Goal: Task Accomplishment & Management: Use online tool/utility

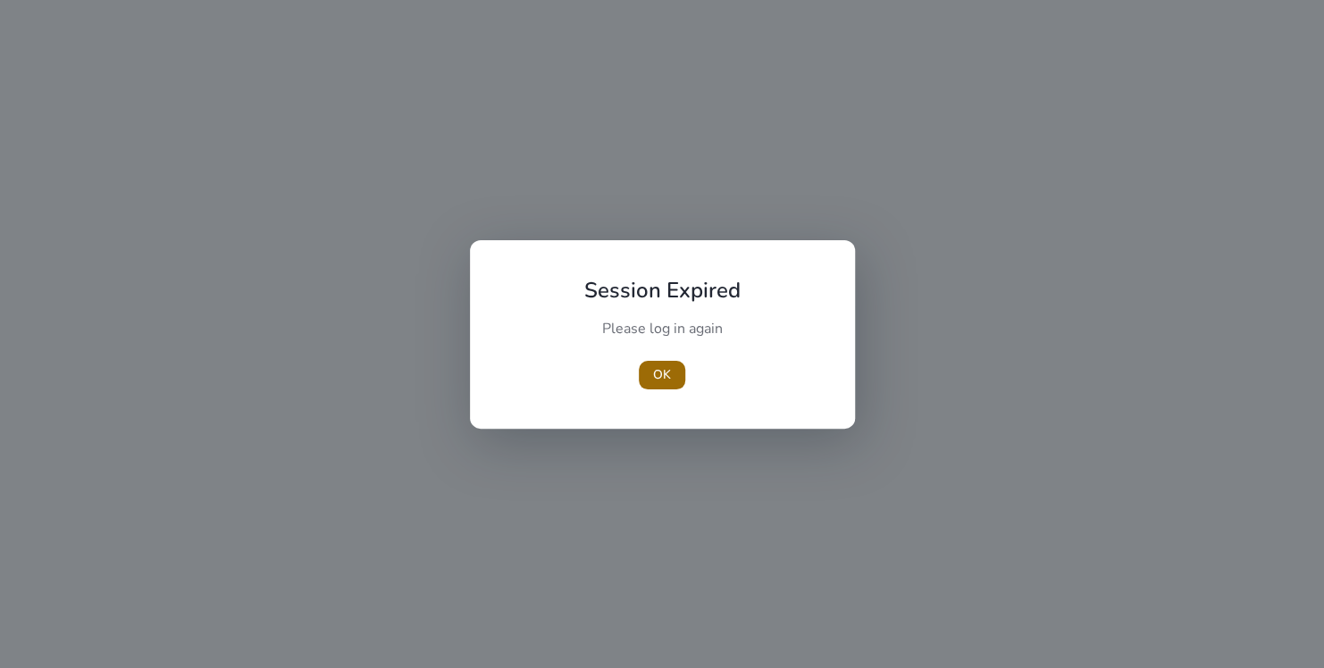
click at [677, 372] on span "button" at bounding box center [662, 375] width 46 height 43
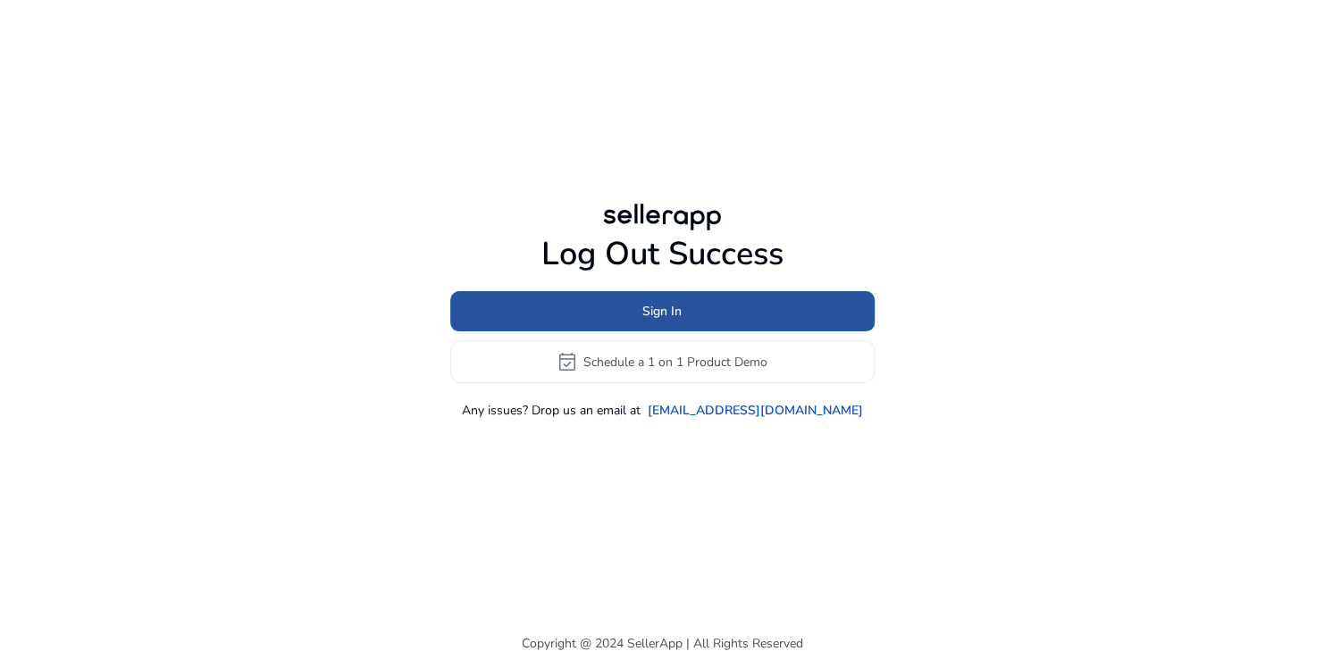
click at [766, 306] on span at bounding box center [662, 311] width 424 height 43
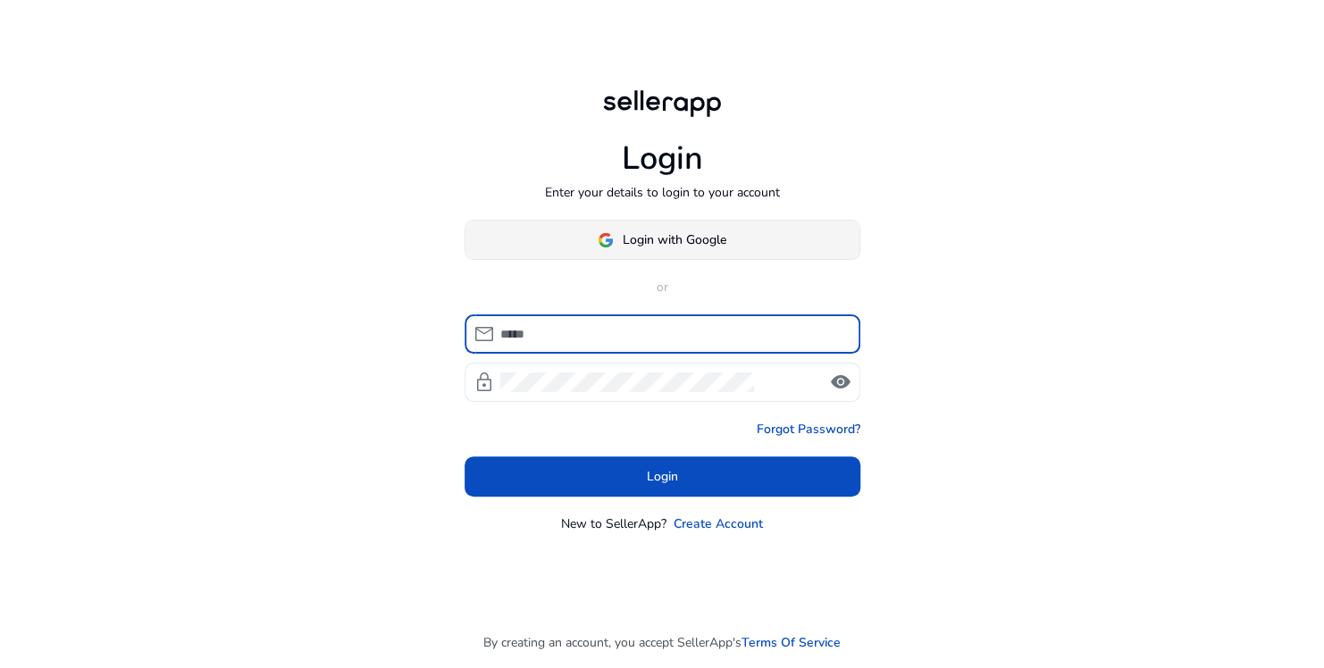
click at [726, 230] on span at bounding box center [662, 240] width 394 height 43
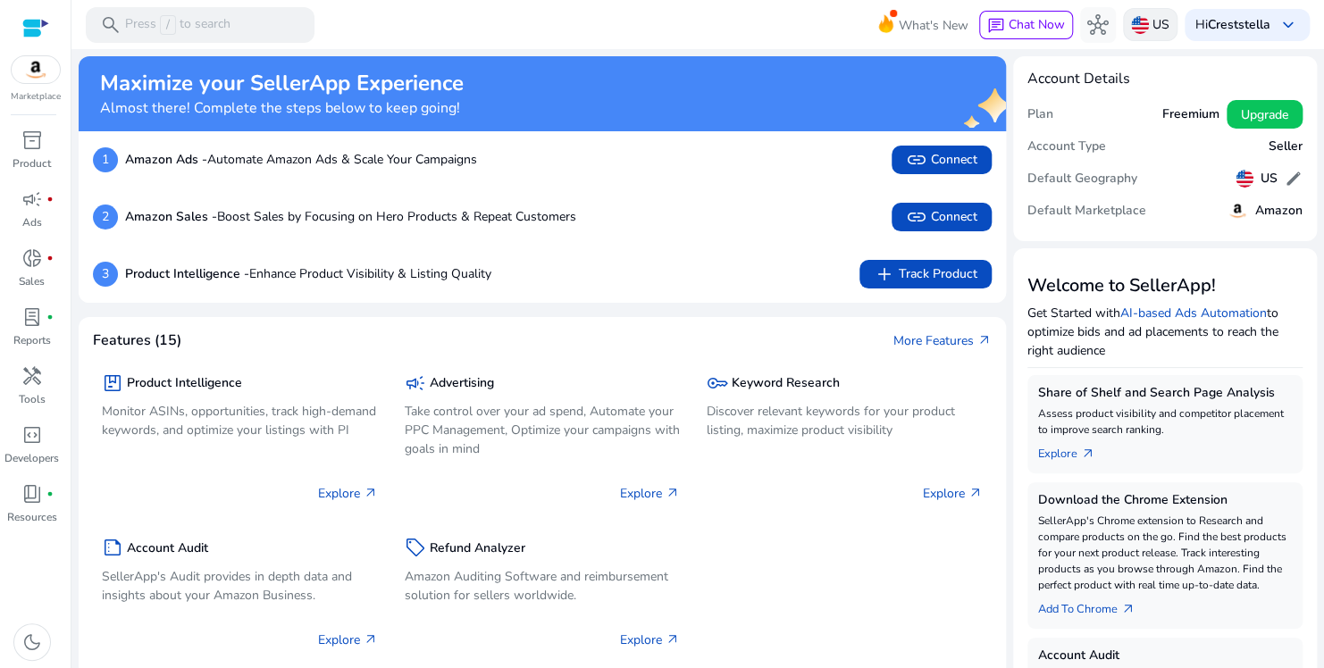
click at [1152, 25] on p "US" at bounding box center [1160, 24] width 17 height 31
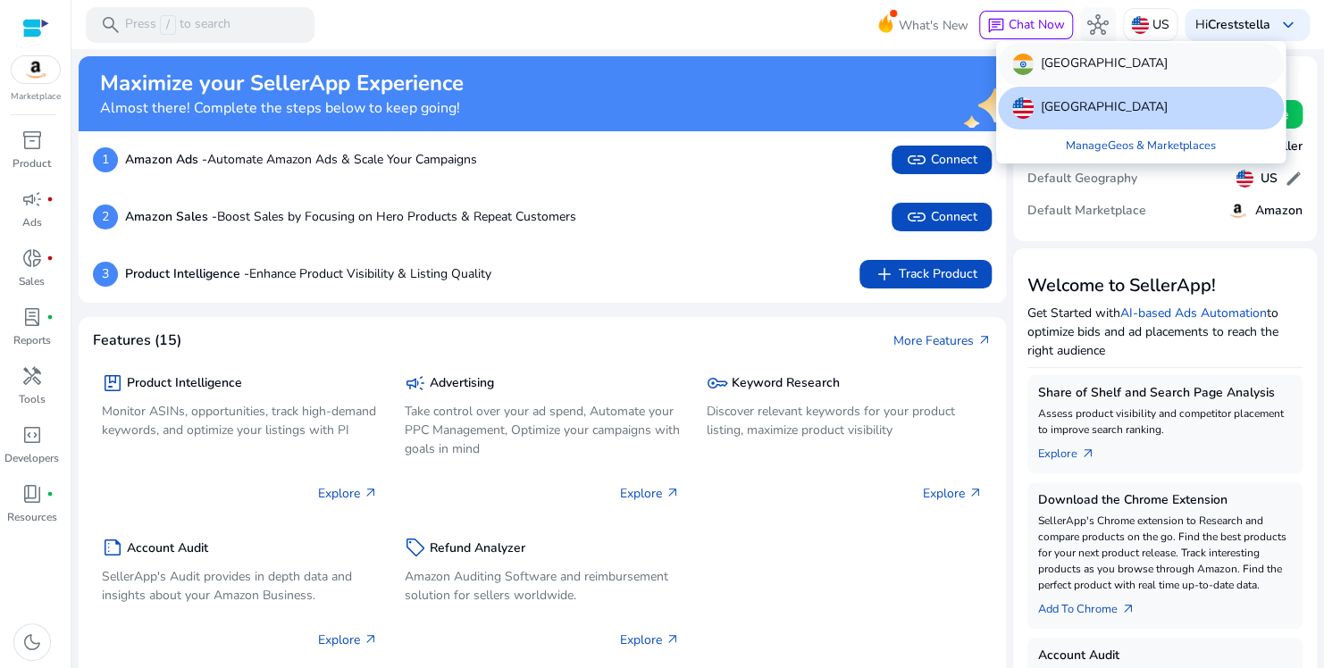
click at [1098, 64] on div "[GEOGRAPHIC_DATA]" at bounding box center [1141, 64] width 286 height 43
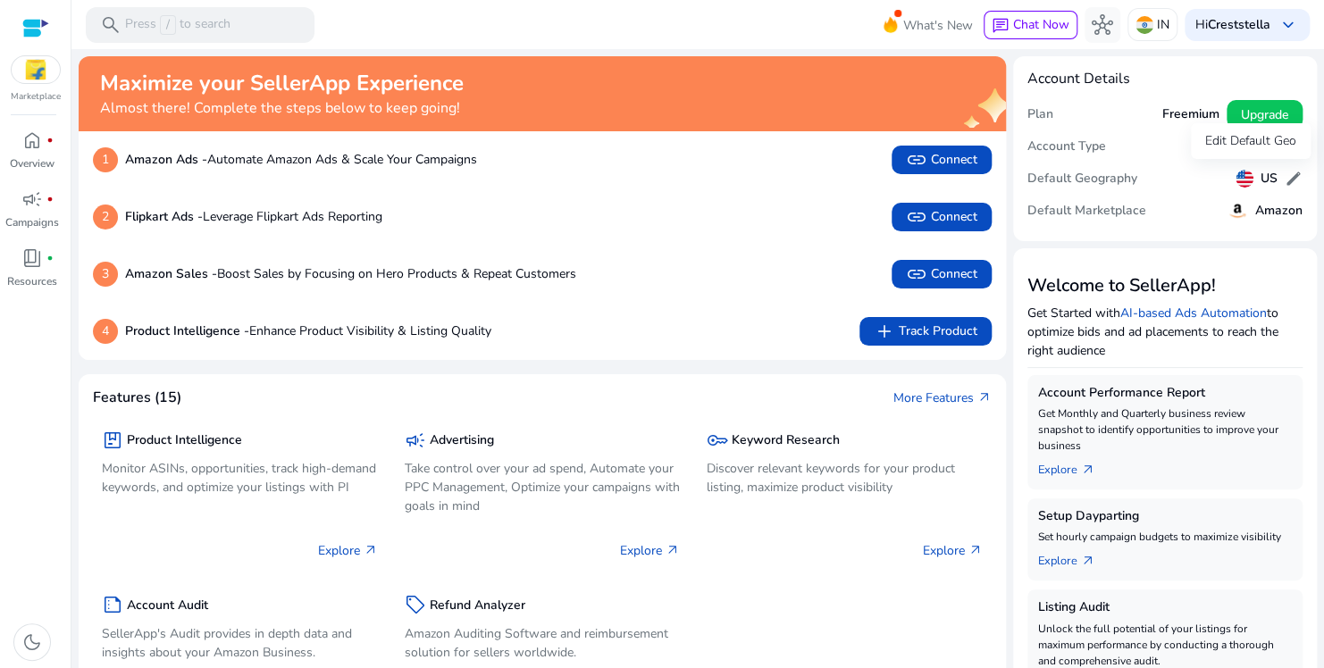
click at [1285, 173] on span "edit" at bounding box center [1294, 179] width 18 height 18
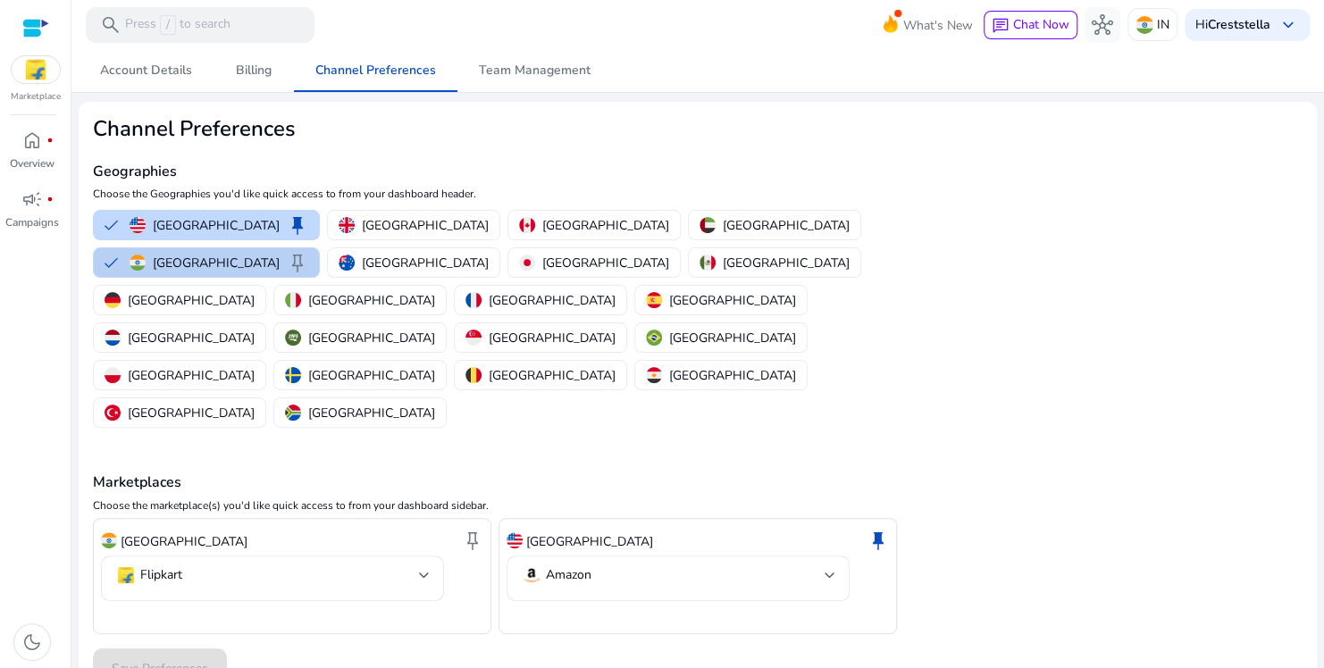
click at [280, 254] on p "[GEOGRAPHIC_DATA]" at bounding box center [216, 263] width 127 height 19
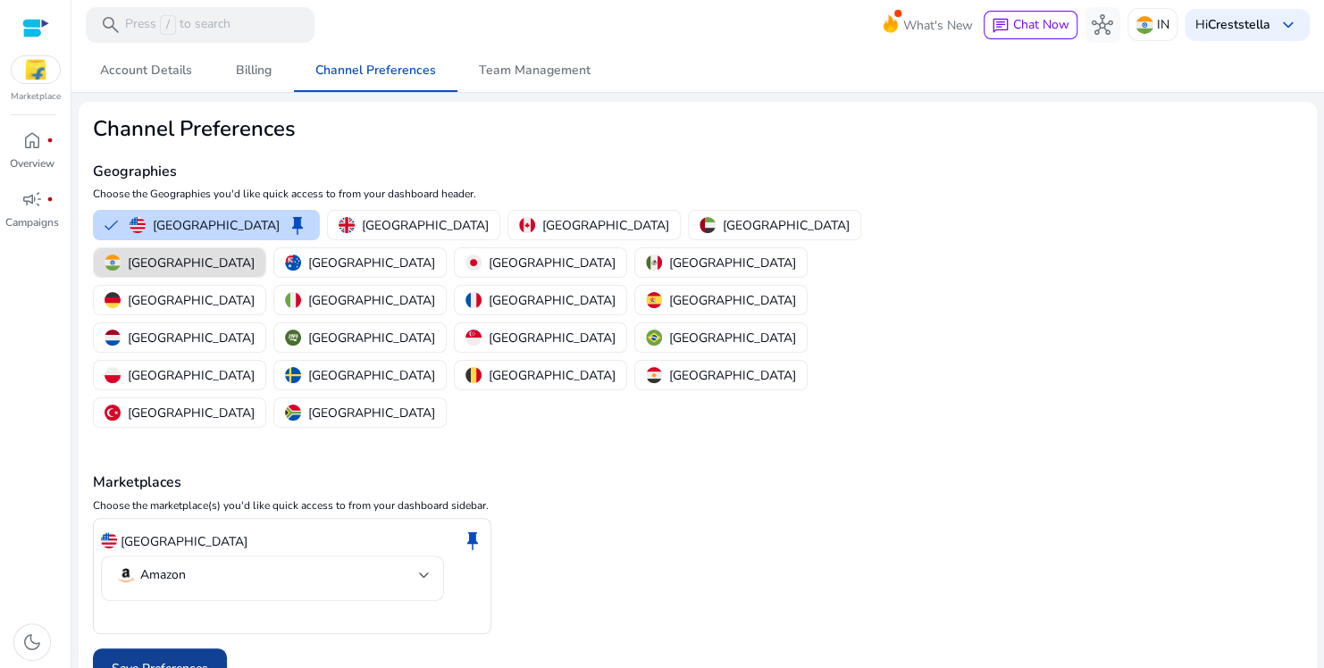
click at [190, 659] on span "Save Preferences" at bounding box center [160, 668] width 96 height 19
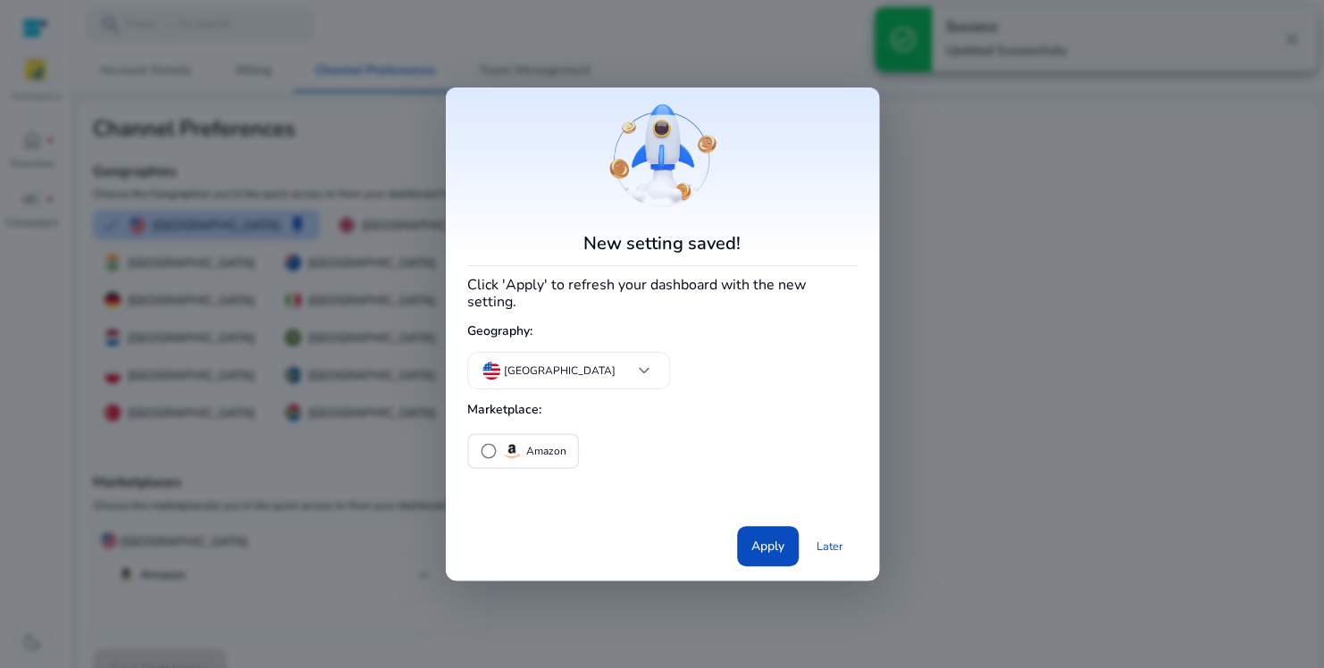
click at [317, 471] on div at bounding box center [662, 334] width 1324 height 668
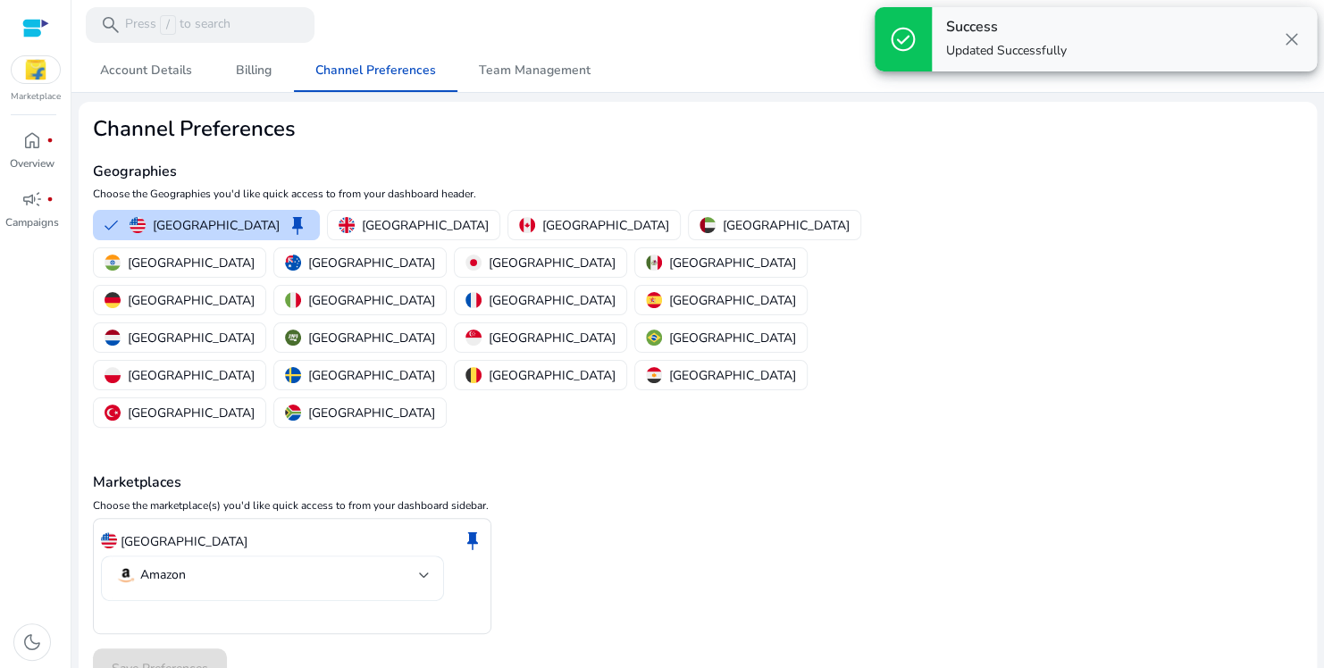
click at [343, 565] on mat-select "Amazon" at bounding box center [272, 579] width 314 height 28
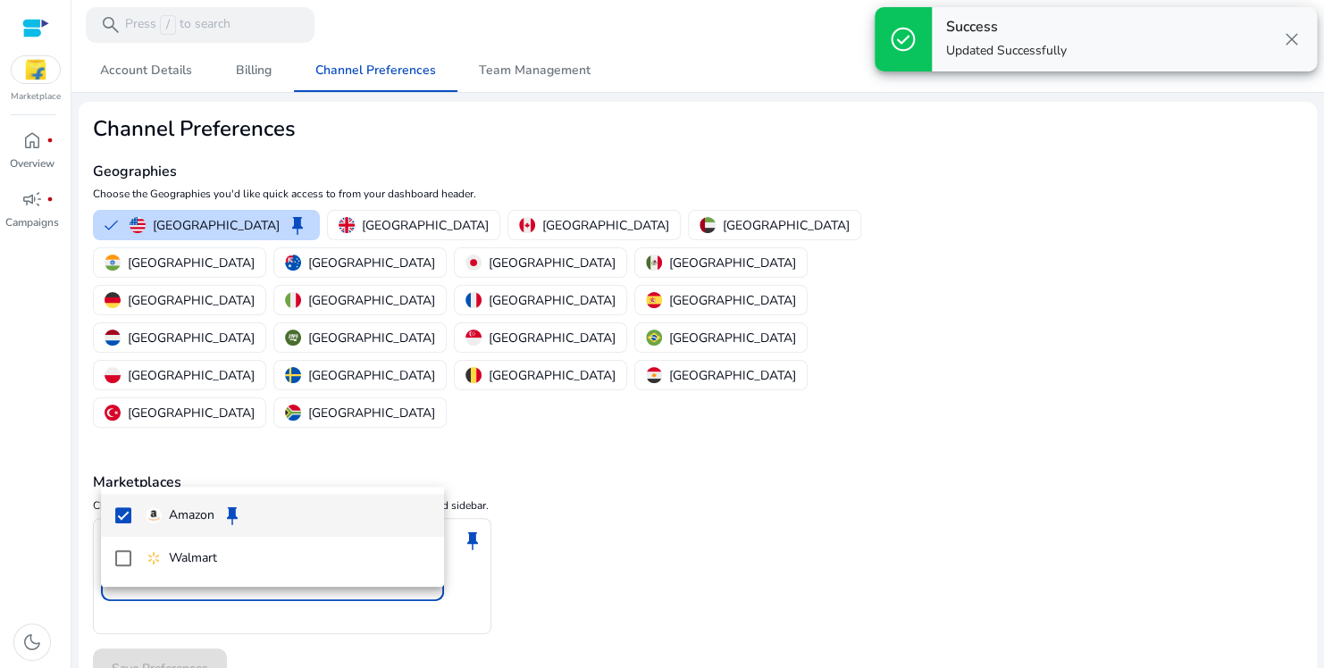
click at [805, 507] on div at bounding box center [662, 334] width 1324 height 668
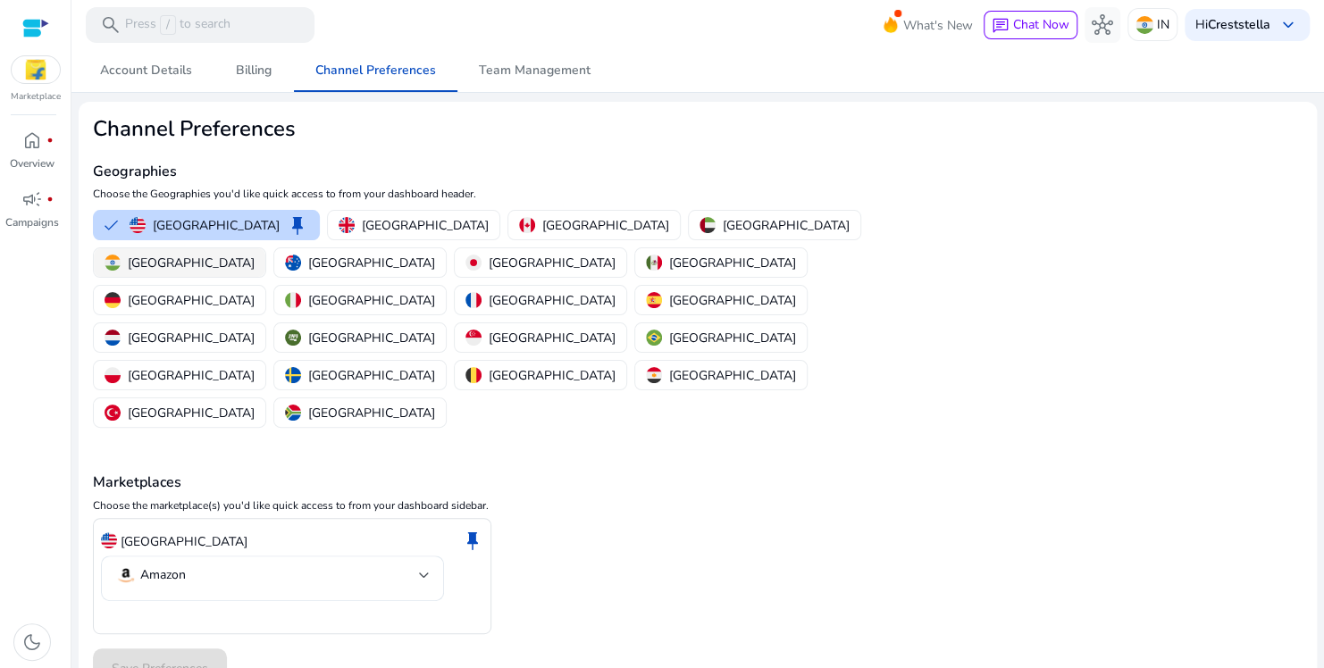
click at [255, 254] on div "[GEOGRAPHIC_DATA]" at bounding box center [180, 263] width 150 height 19
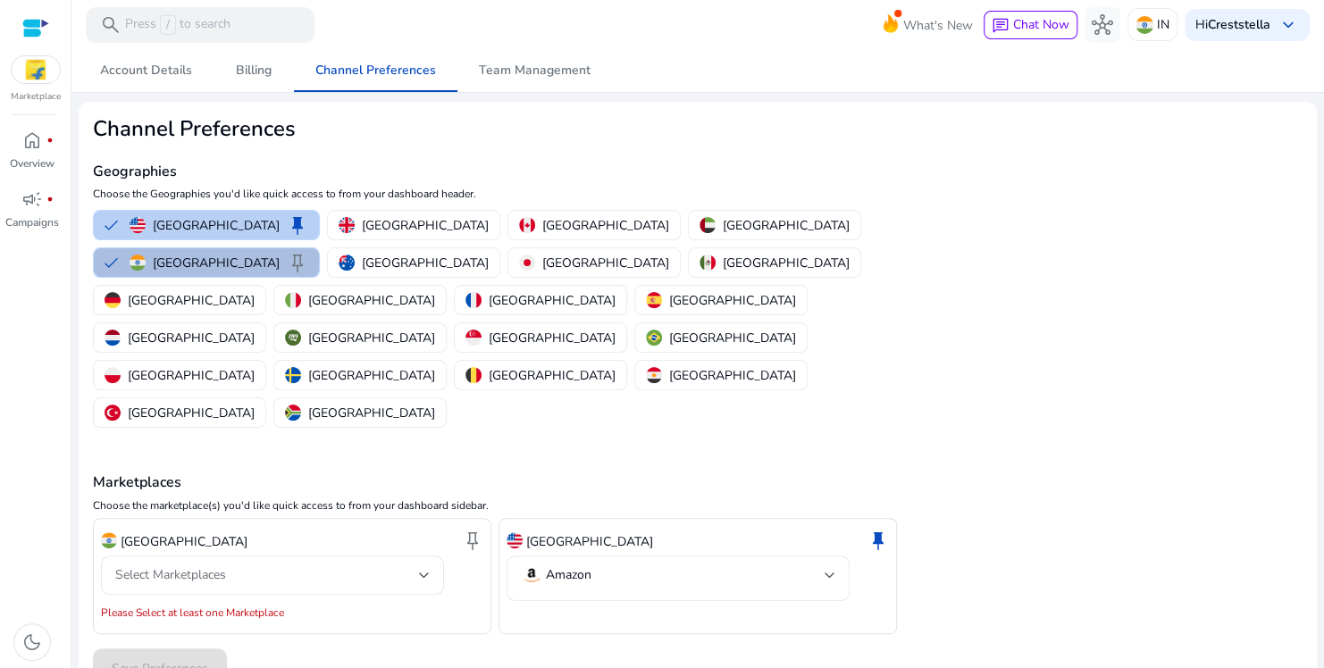
click at [115, 231] on button "United States keep" at bounding box center [206, 225] width 225 height 29
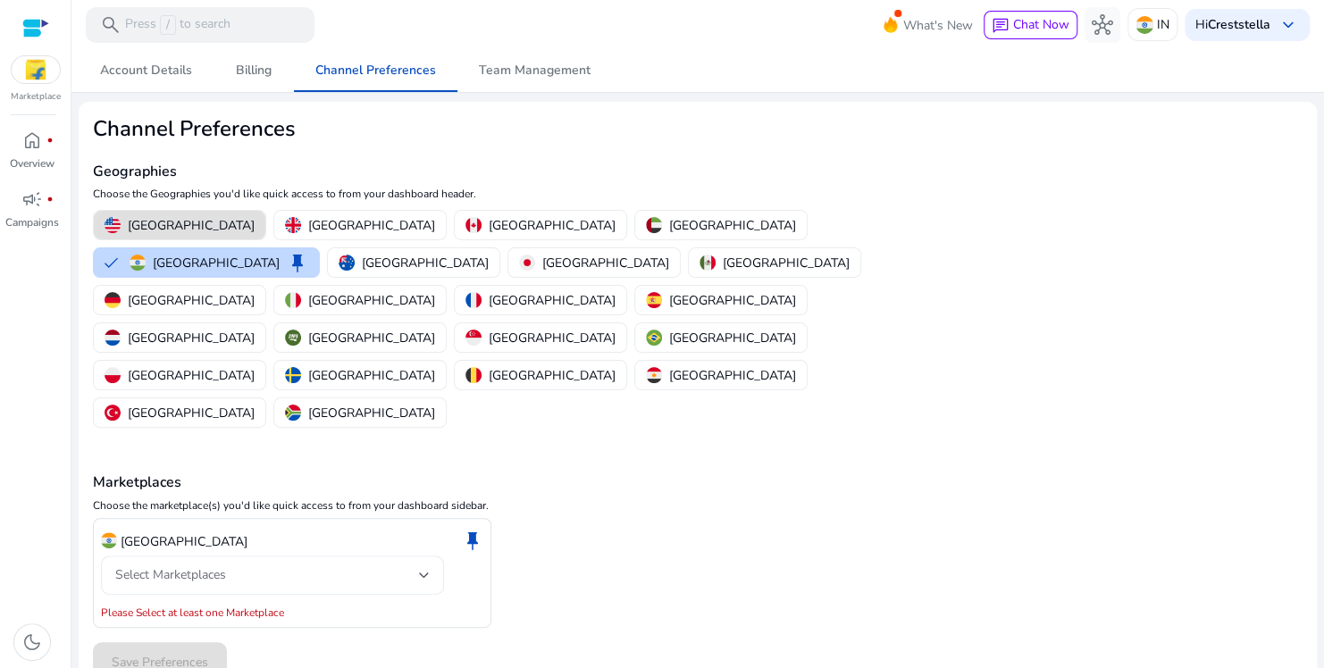
click at [265, 565] on div "Select Marketplaces" at bounding box center [267, 575] width 304 height 20
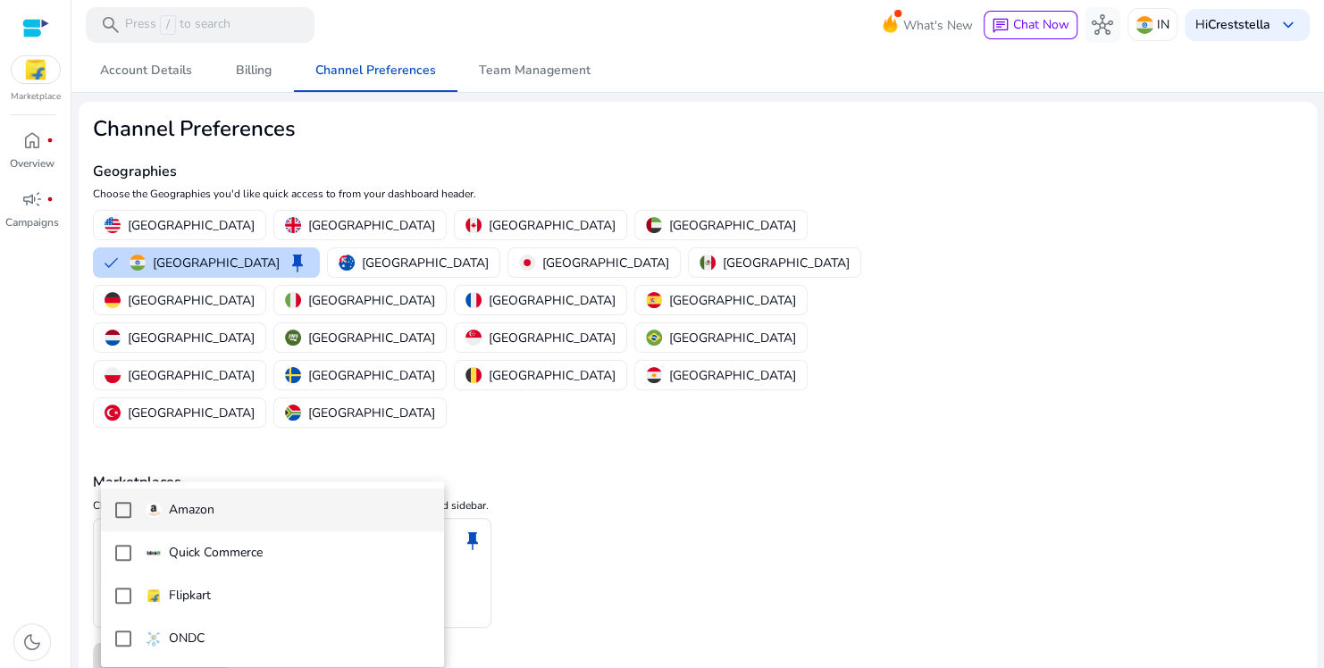
click at [243, 512] on span "Amazon" at bounding box center [288, 510] width 284 height 20
click at [657, 504] on div at bounding box center [662, 334] width 1324 height 668
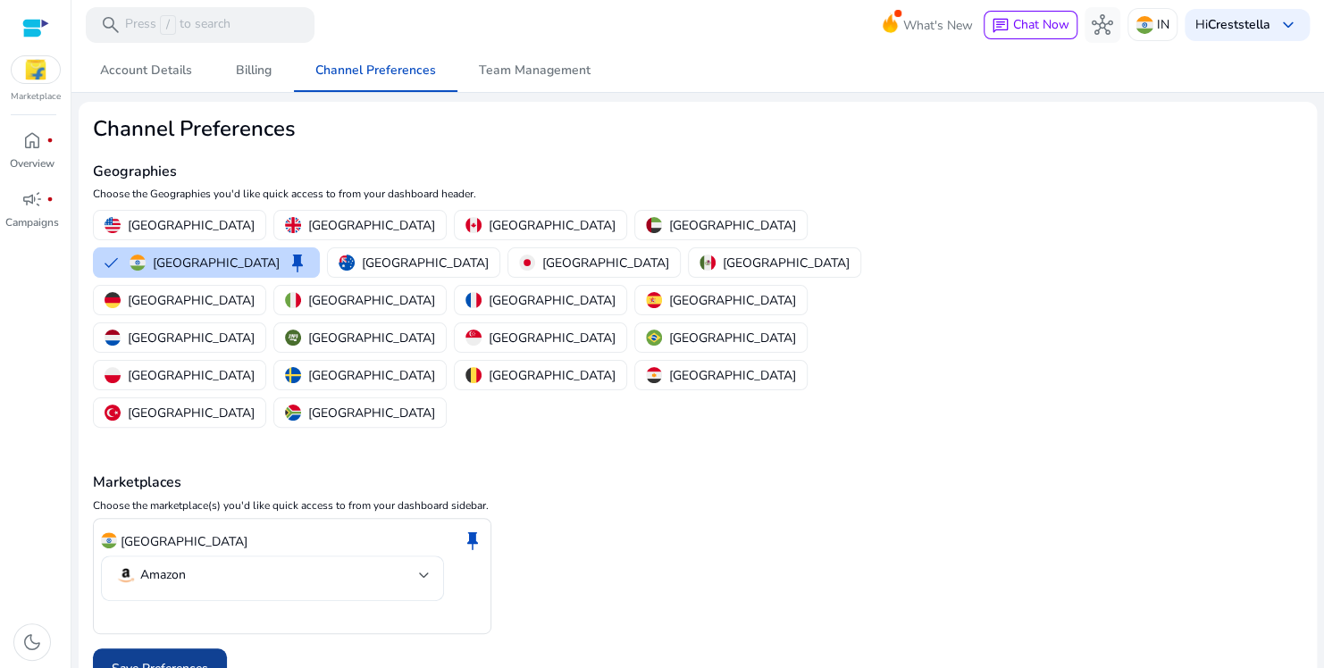
click at [188, 659] on span "Save Preferences" at bounding box center [160, 668] width 96 height 19
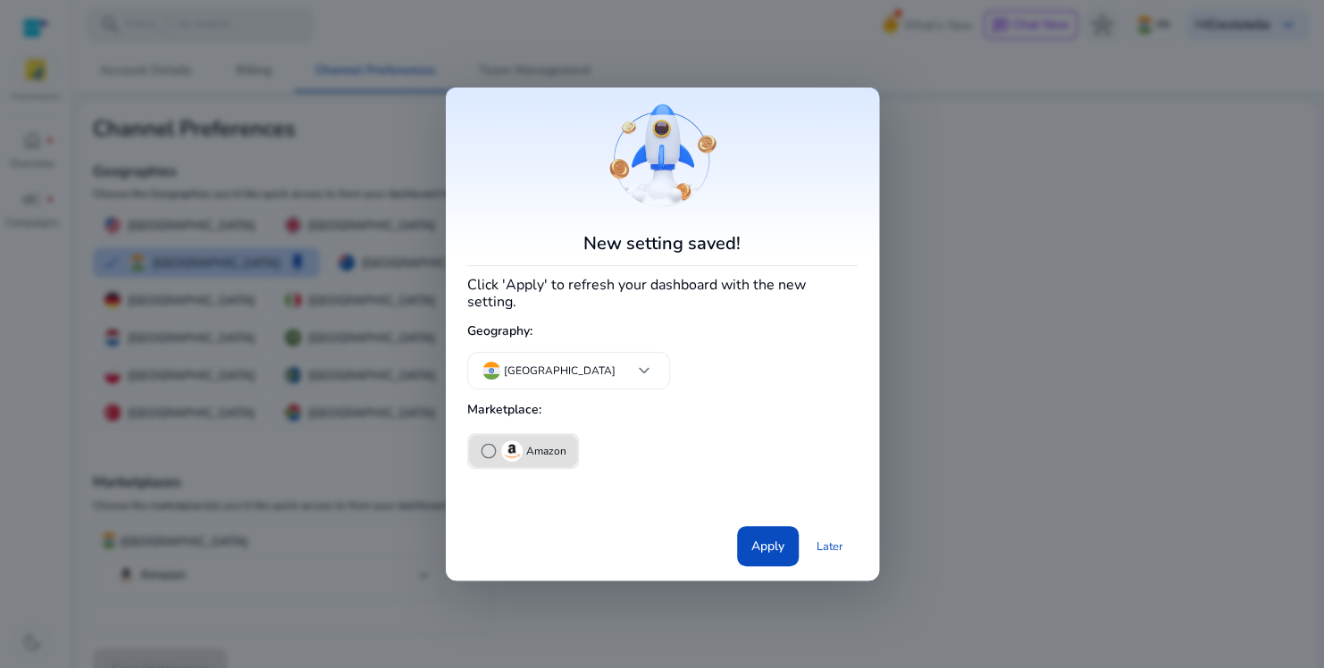
click at [487, 443] on span "radio_button_unchecked" at bounding box center [489, 451] width 18 height 18
click at [754, 537] on span "Apply" at bounding box center [767, 546] width 33 height 19
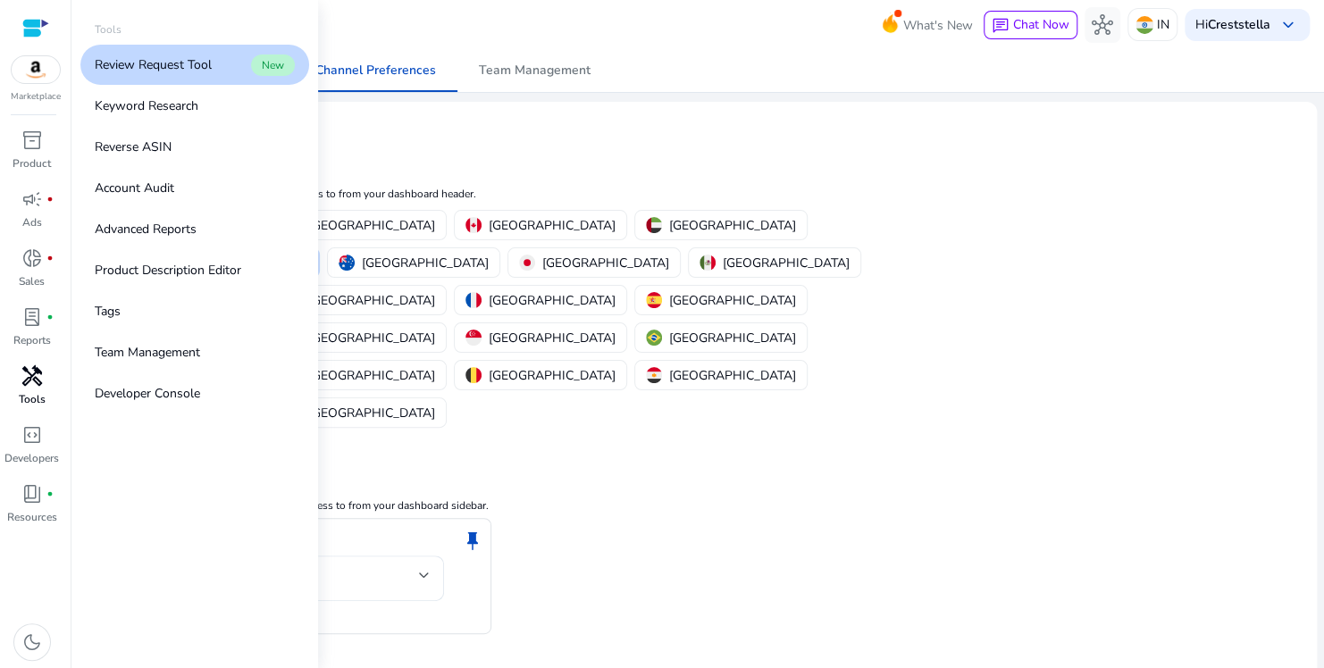
click at [44, 399] on p "Tools" at bounding box center [32, 399] width 27 height 16
click at [197, 118] on link "Keyword Research" at bounding box center [194, 106] width 229 height 40
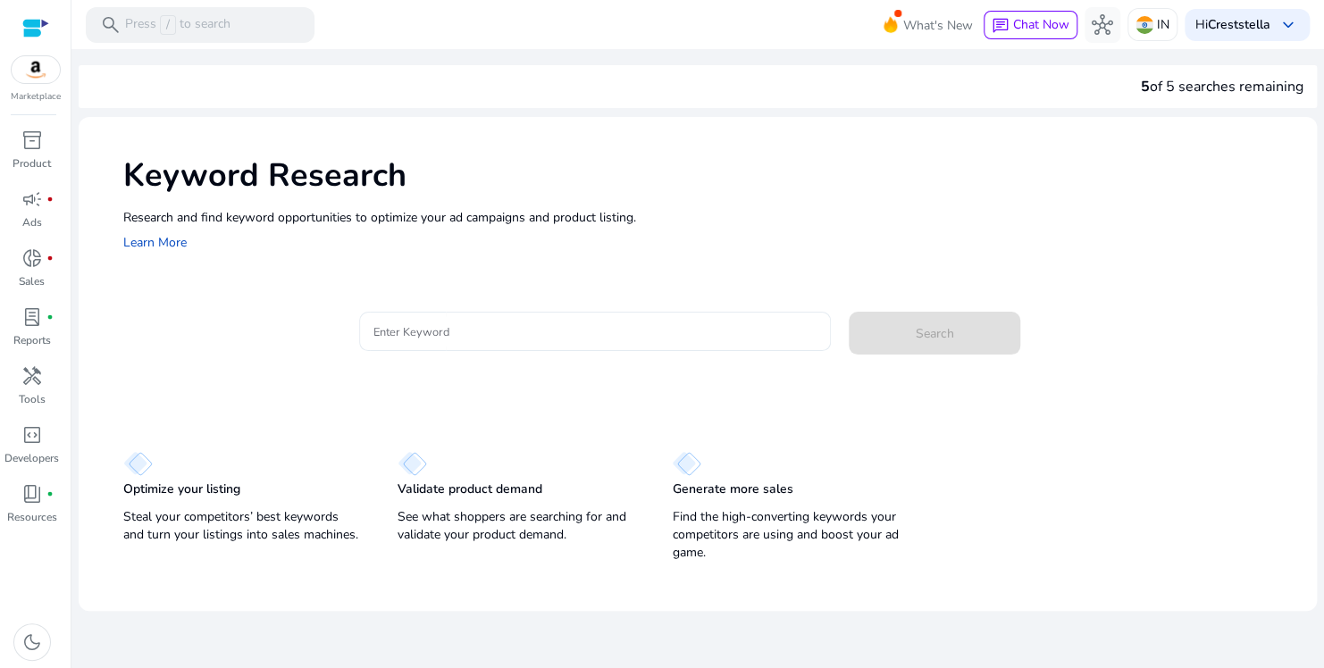
click at [548, 335] on input "Enter Keyword" at bounding box center [594, 332] width 443 height 20
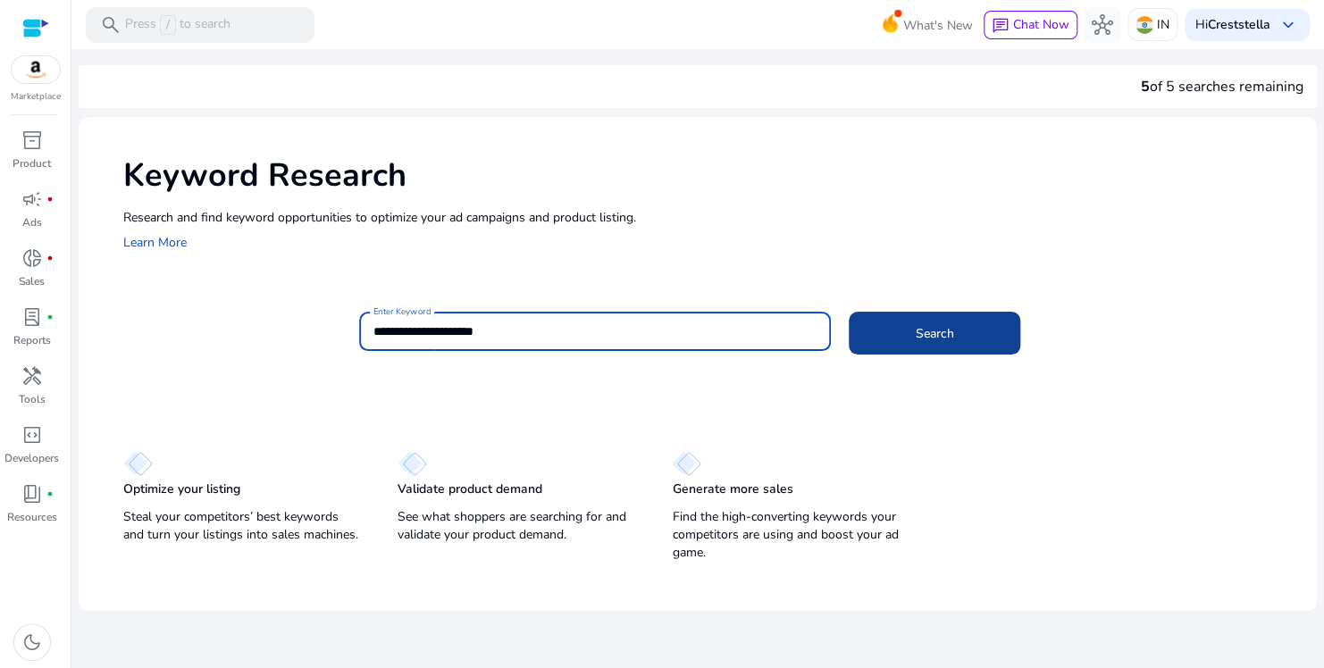
type input "**********"
click at [919, 322] on span at bounding box center [935, 333] width 172 height 43
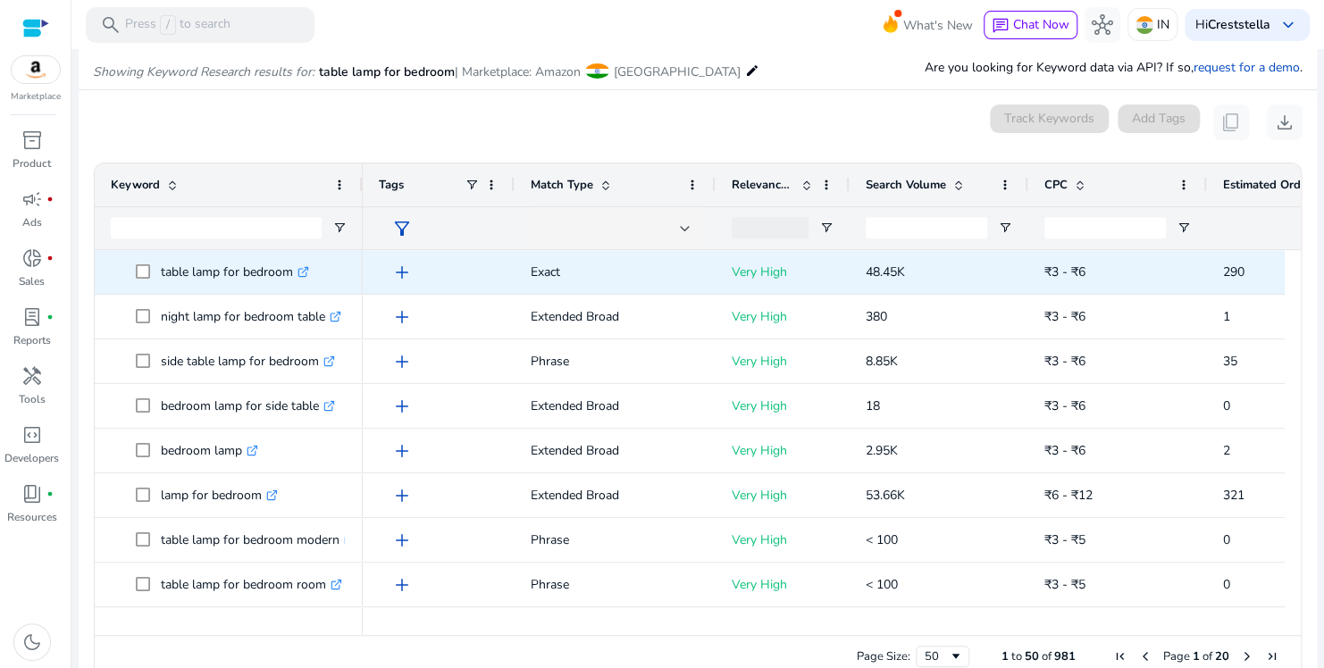
scroll to position [213, 0]
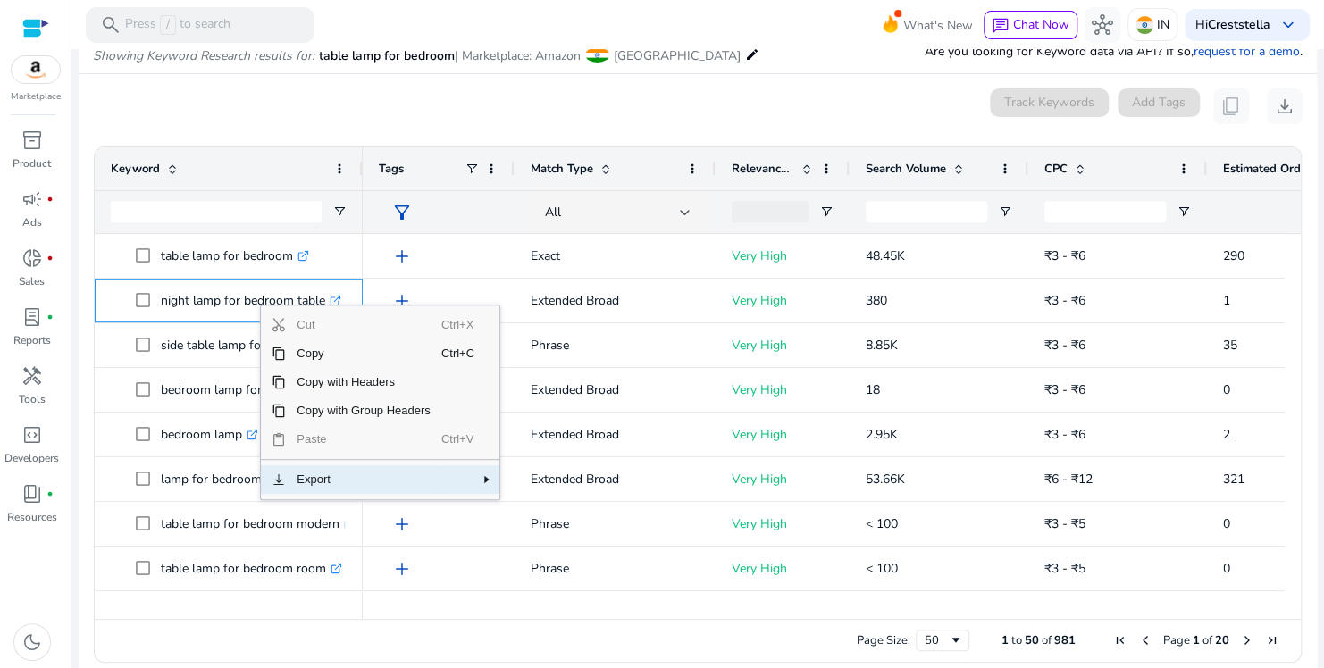
click at [414, 472] on span "Export" at bounding box center [363, 479] width 155 height 29
click at [565, 482] on span "CSV Export" at bounding box center [563, 485] width 82 height 29
